Goal: Find specific page/section: Find specific page/section

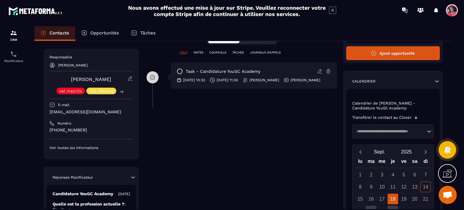
scroll to position [181, 0]
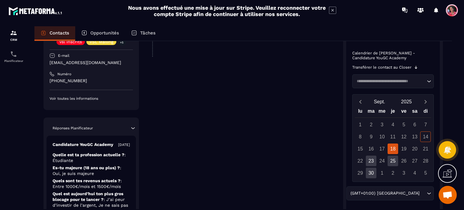
click at [398, 150] on div "18" at bounding box center [393, 149] width 11 height 11
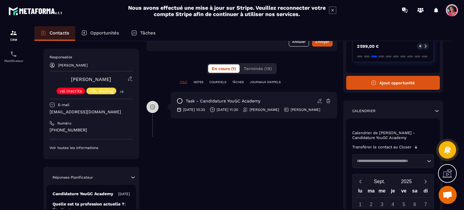
scroll to position [0, 0]
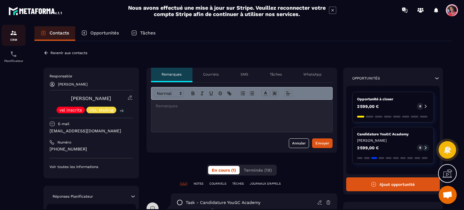
click at [12, 29] on img at bounding box center [13, 32] width 7 height 7
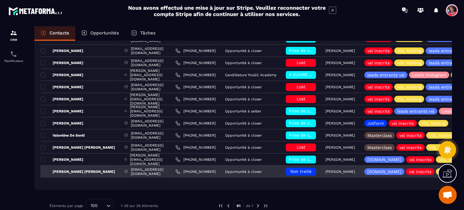
scroll to position [91, 0]
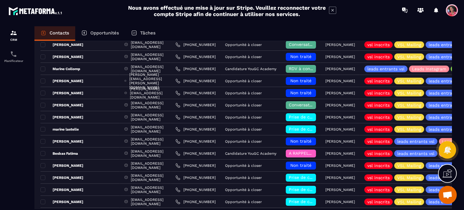
click at [109, 34] on p "Opportunités" at bounding box center [104, 32] width 29 height 5
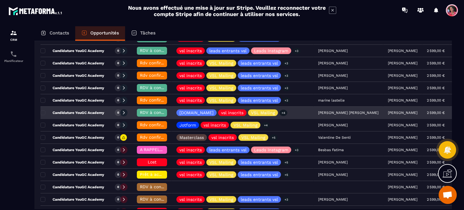
scroll to position [151, 0]
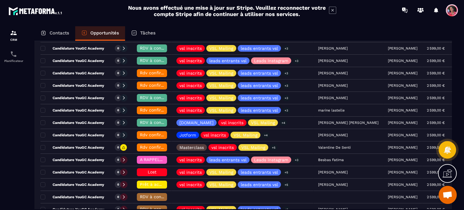
click at [65, 29] on div "Contacts" at bounding box center [54, 33] width 41 height 15
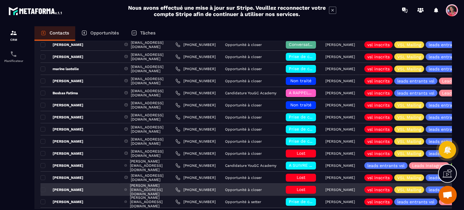
scroll to position [212, 0]
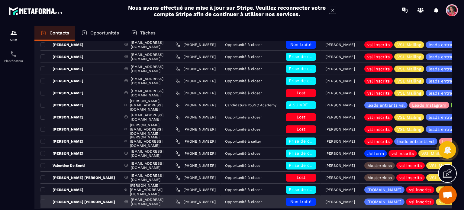
click at [67, 200] on p "[PERSON_NAME] [PERSON_NAME]" at bounding box center [78, 202] width 75 height 5
